Goal: Find specific page/section

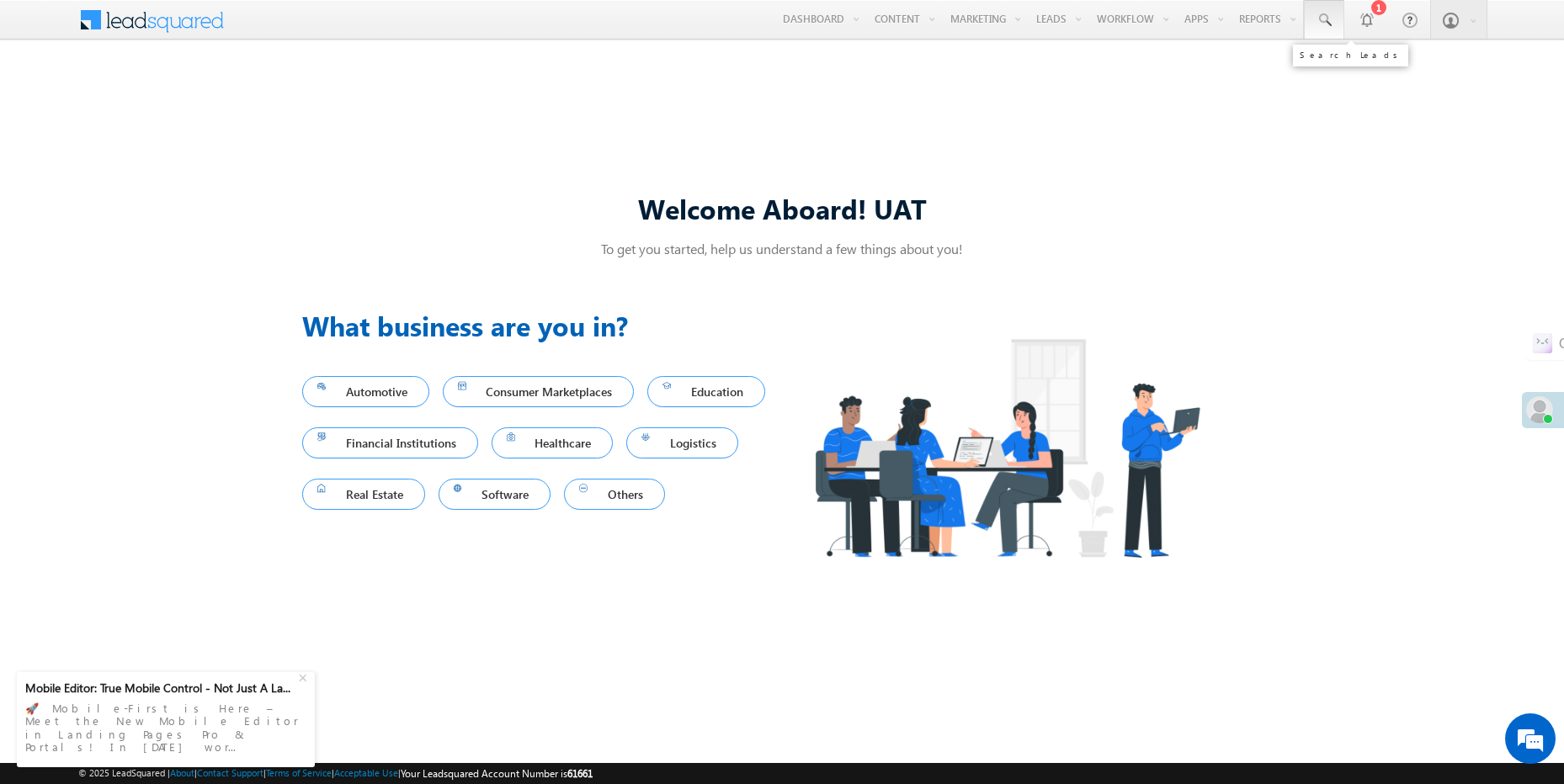
click at [1330, 26] on span at bounding box center [1323, 20] width 16 height 16
paste input "1373514"
type input "1373514"
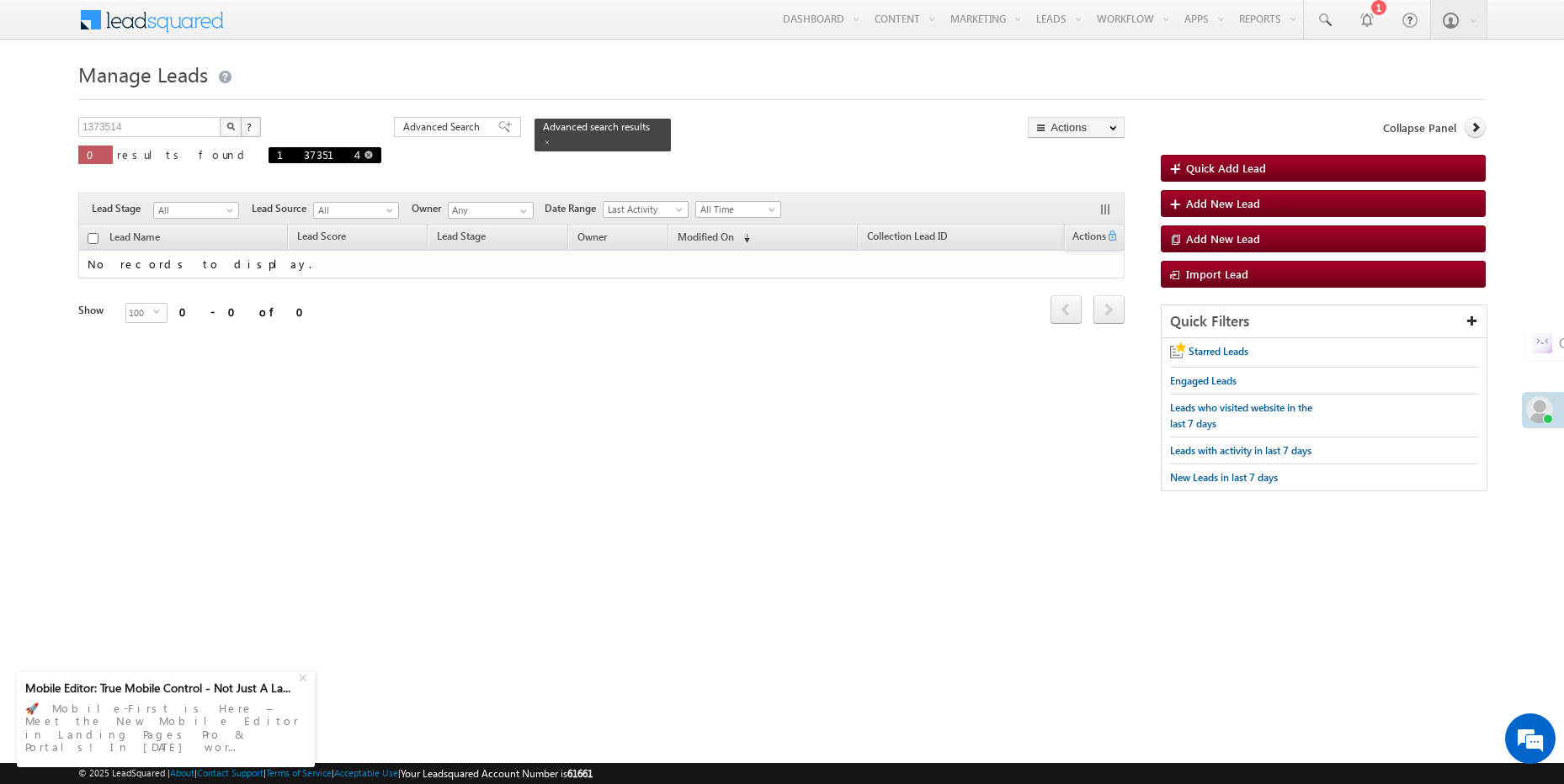
click at [364, 155] on span at bounding box center [369, 155] width 9 height 9
type input "Search Leads"
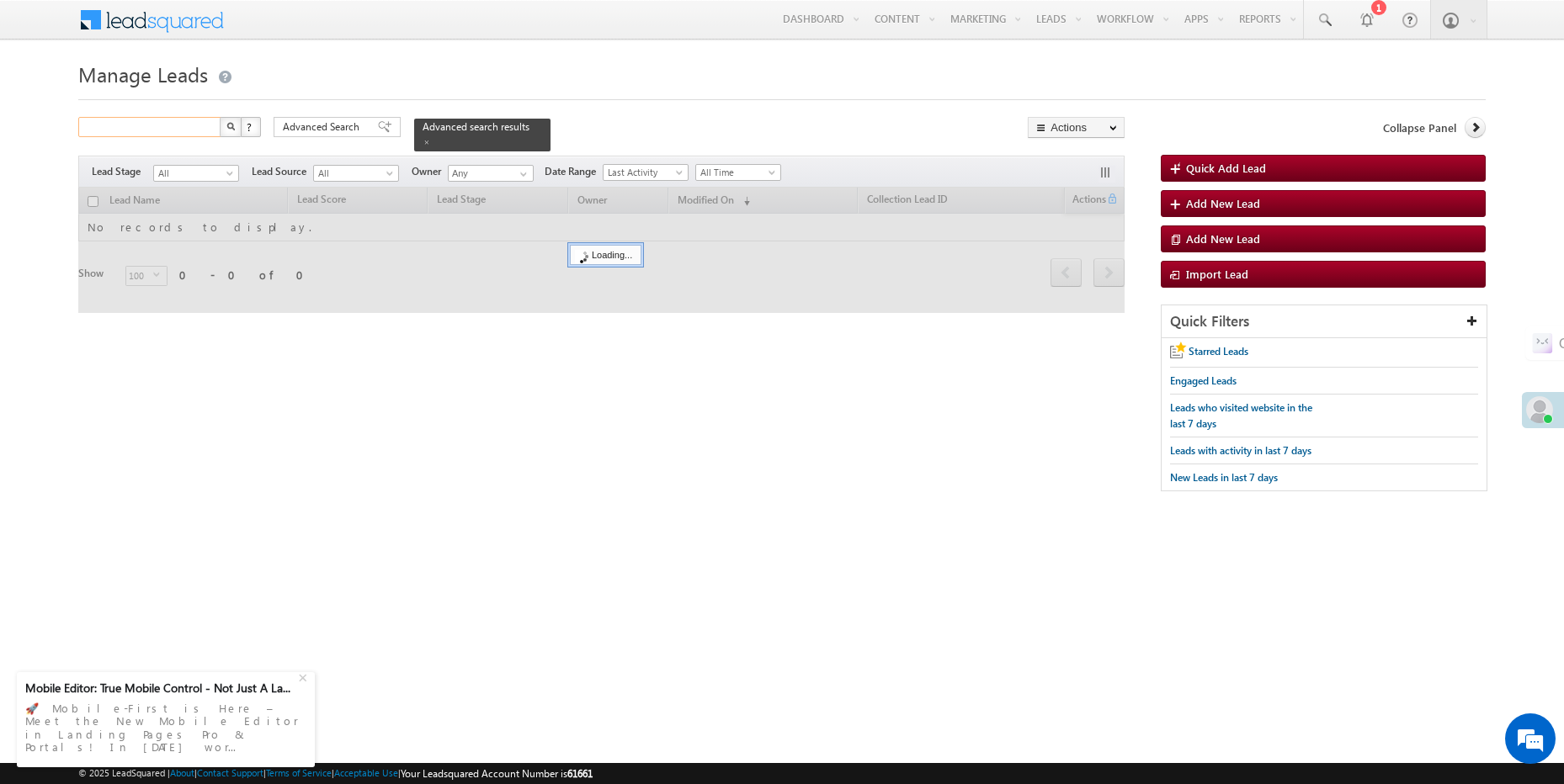
click at [187, 128] on input "text" at bounding box center [150, 126] width 144 height 20
click at [332, 119] on span "Advanced Search" at bounding box center [323, 127] width 82 height 16
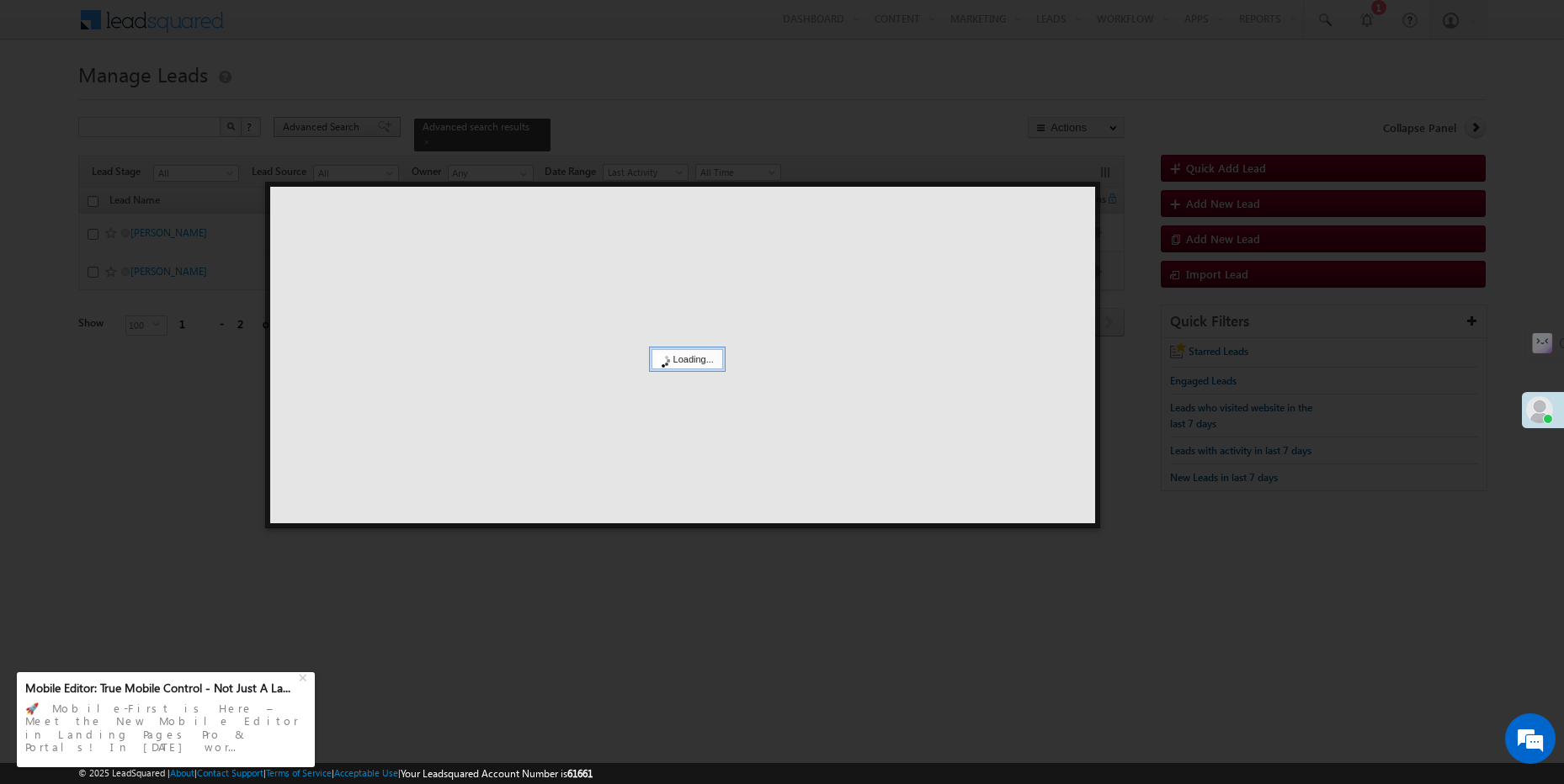
type input "Search Leads"
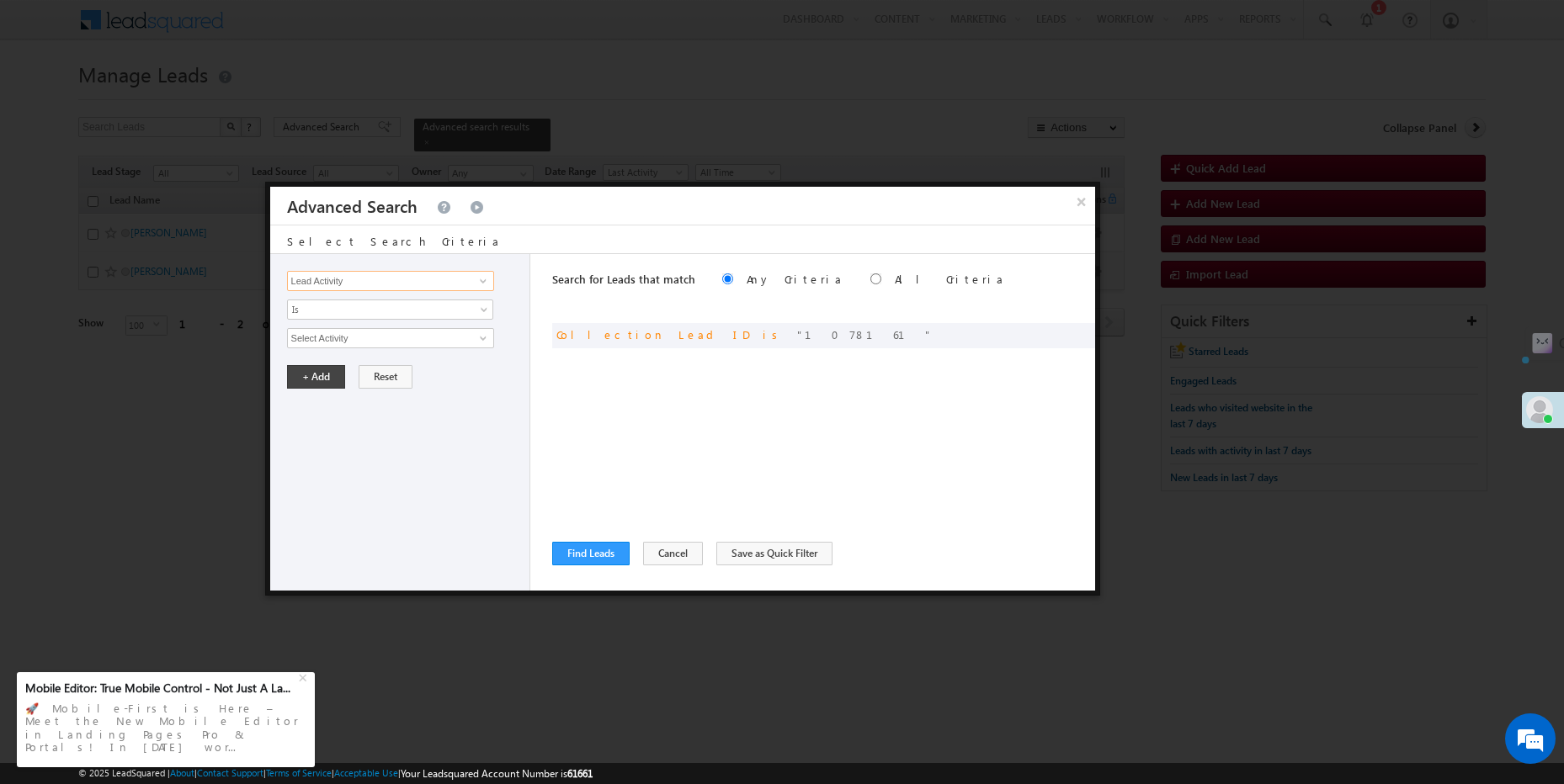
click at [438, 282] on input "Lead Activity" at bounding box center [390, 281] width 207 height 20
click at [436, 335] on input "Select Activity" at bounding box center [390, 338] width 207 height 20
click at [483, 280] on span at bounding box center [484, 281] width 14 height 14
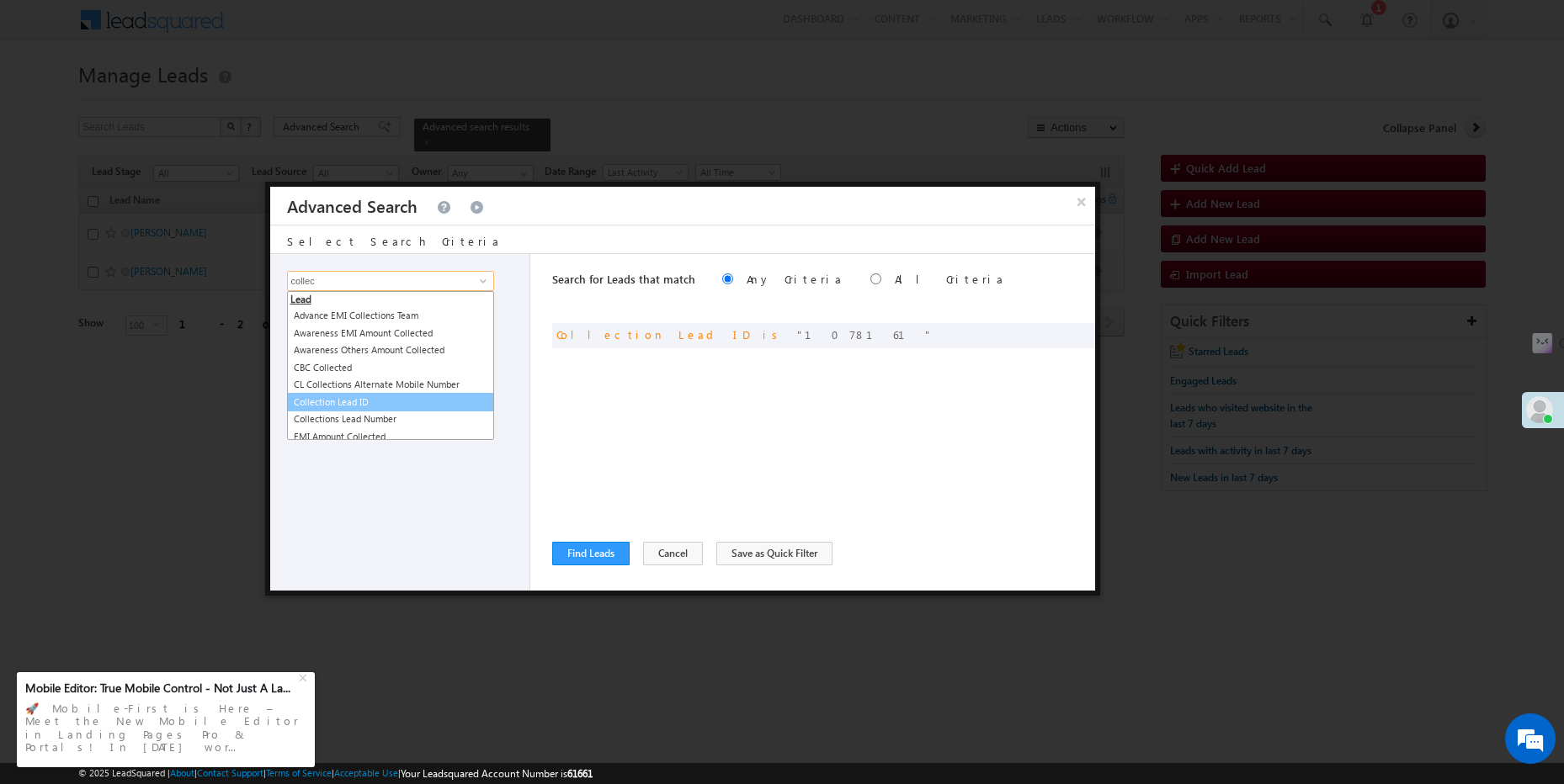
click at [420, 395] on link "Collection Lead ID" at bounding box center [390, 402] width 207 height 19
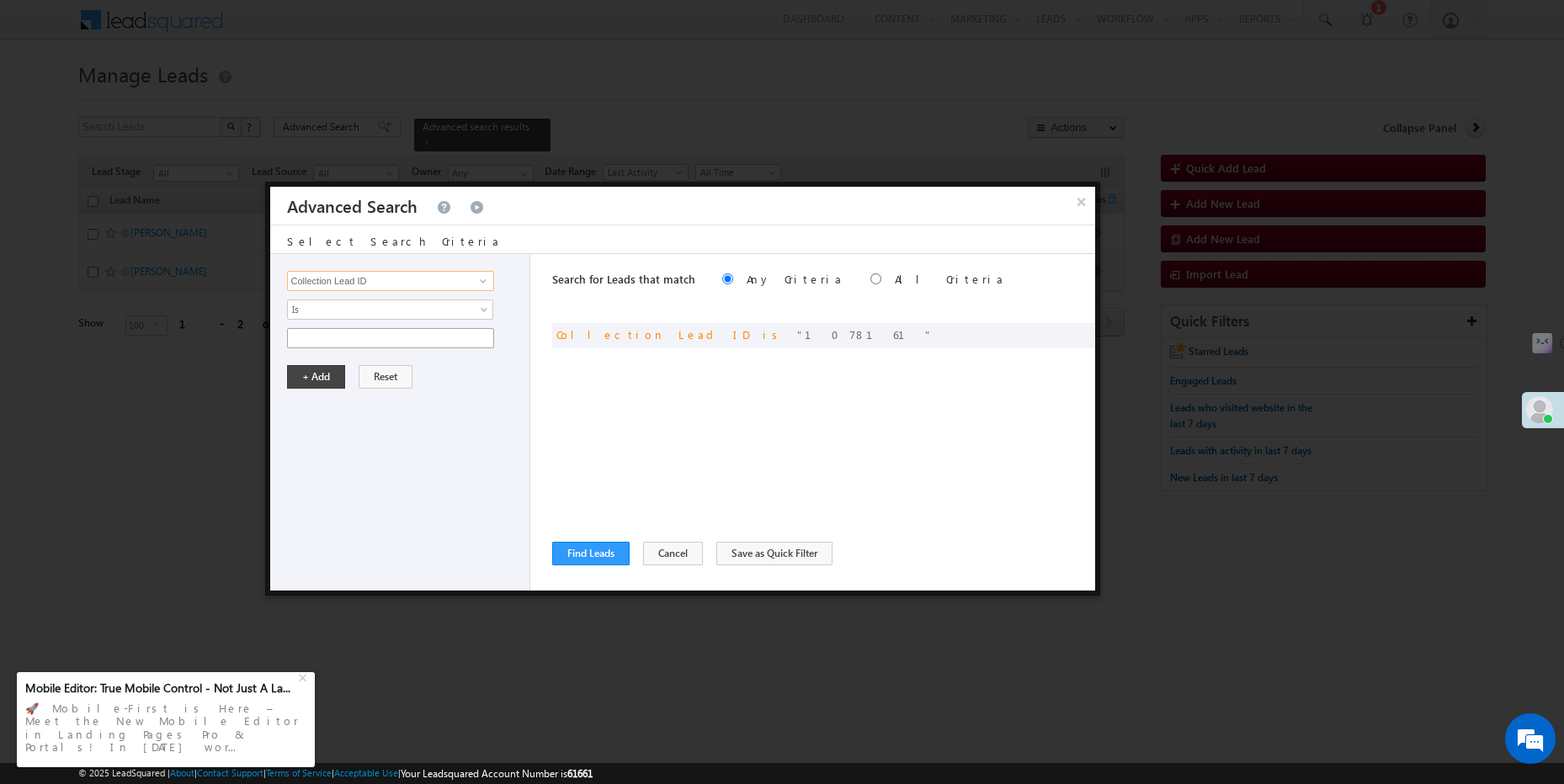
type input "Collection Lead ID"
click at [375, 338] on input "text" at bounding box center [390, 338] width 207 height 20
paste input "1373514"
type input "1373514"
click at [326, 385] on button "+ Add" at bounding box center [315, 376] width 58 height 23
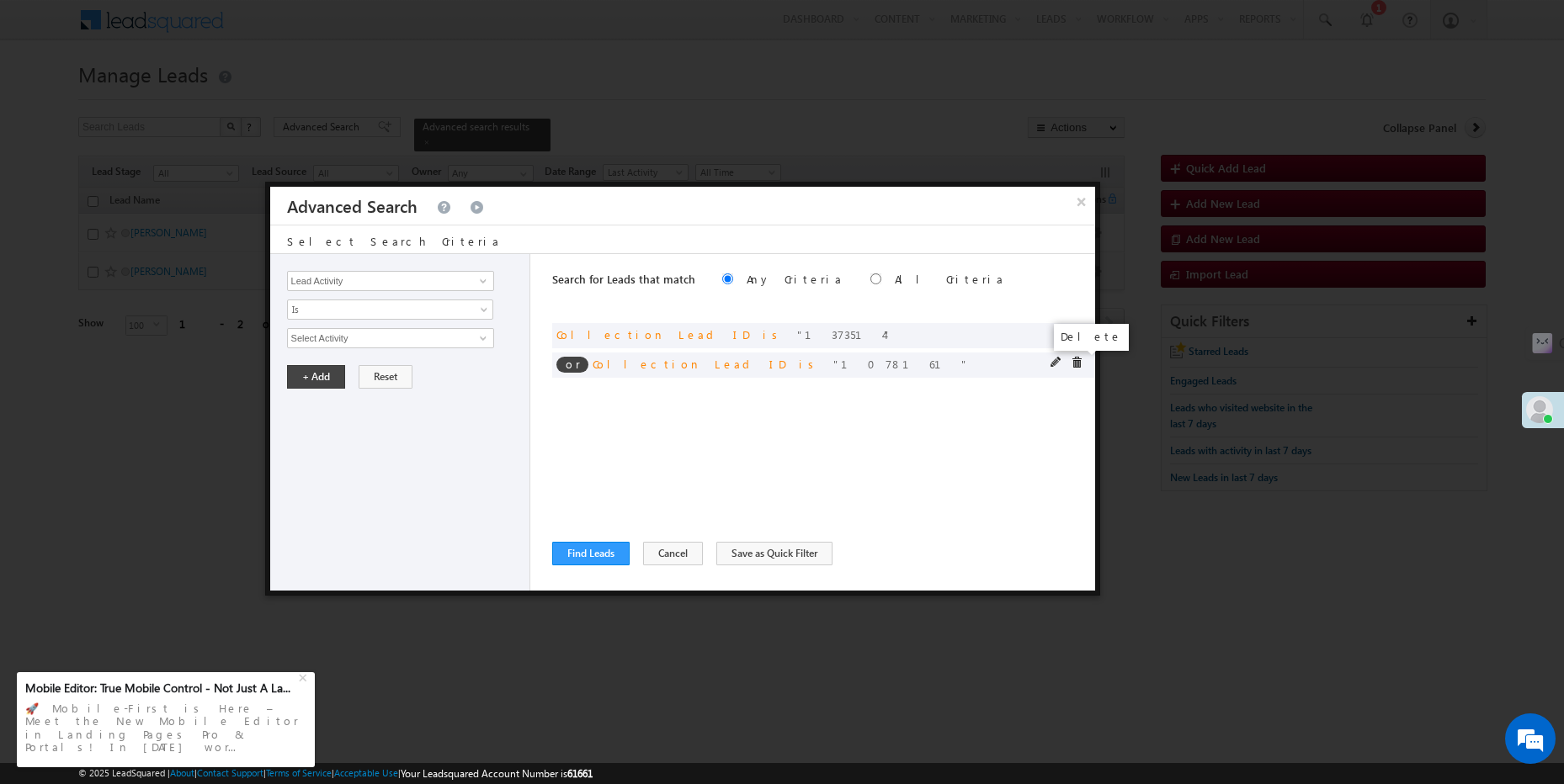
click at [1078, 360] on span at bounding box center [1077, 363] width 12 height 12
click at [590, 550] on button "Find Leads" at bounding box center [591, 553] width 78 height 23
